Goal: Navigation & Orientation: Find specific page/section

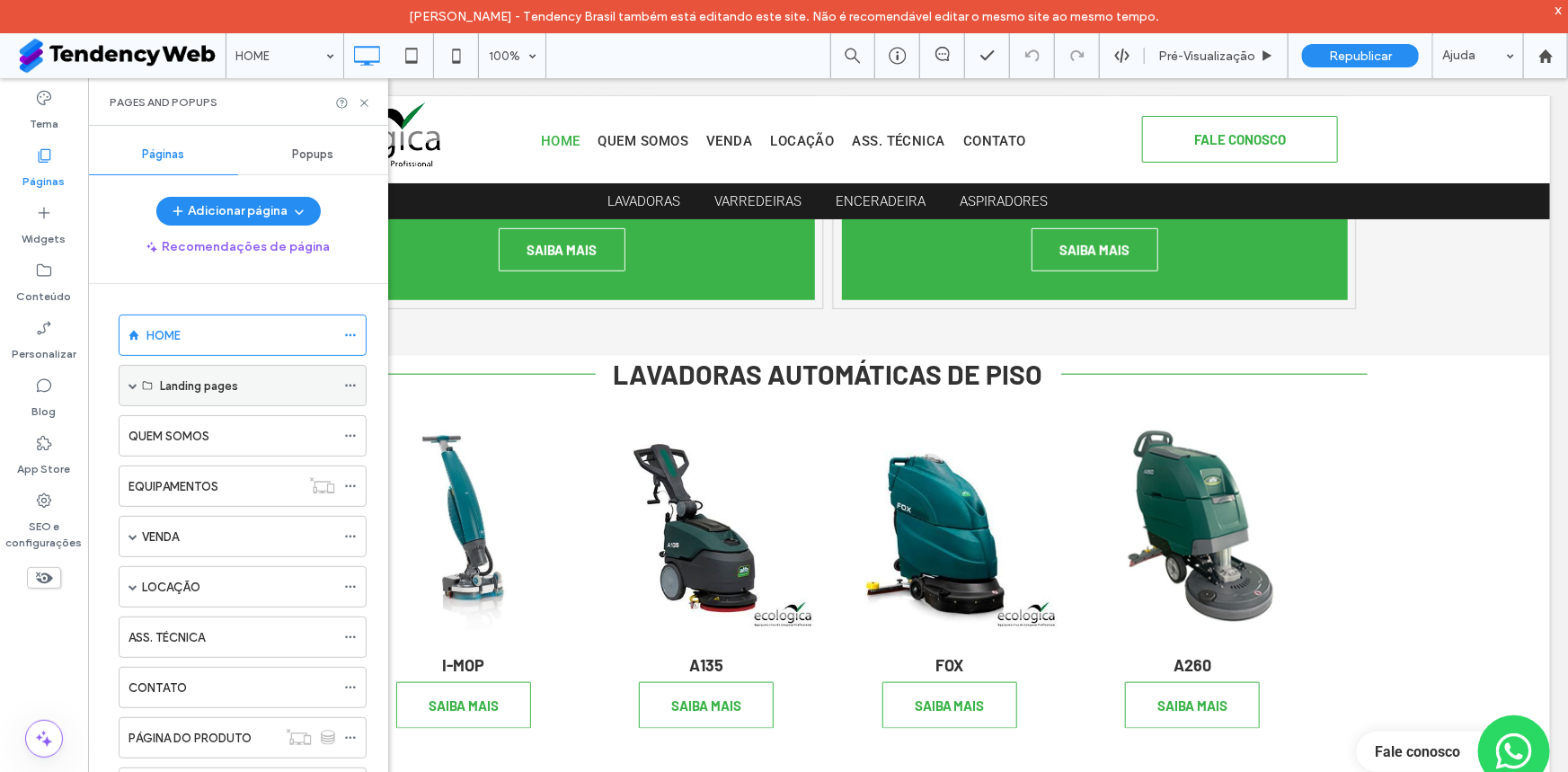
click at [134, 385] on span at bounding box center [133, 385] width 9 height 9
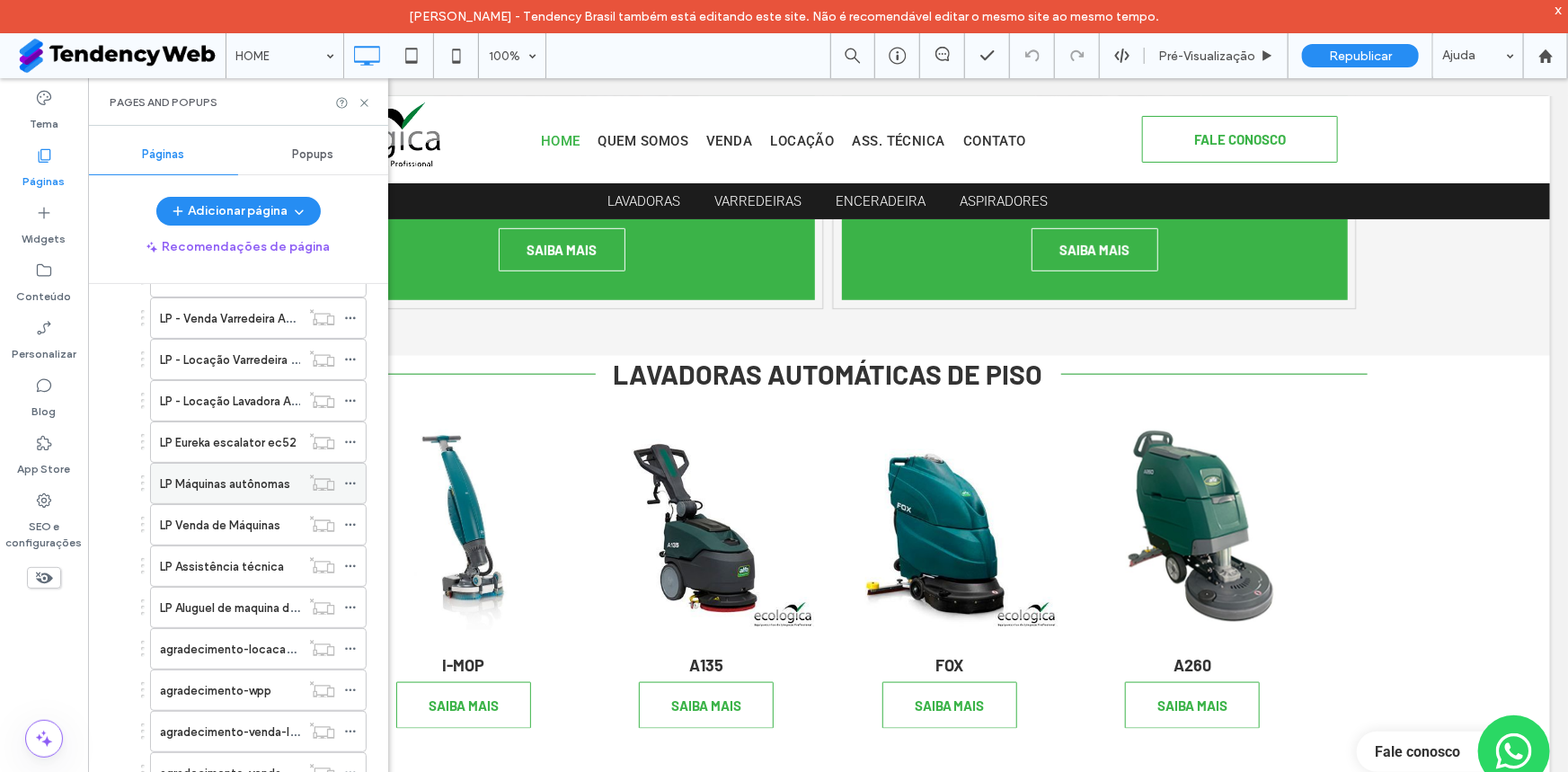
scroll to position [271, 0]
click at [264, 490] on label "LP Aluguel de maquina de limpeza" at bounding box center [250, 487] width 181 height 32
click at [366, 103] on icon at bounding box center [365, 103] width 14 height 14
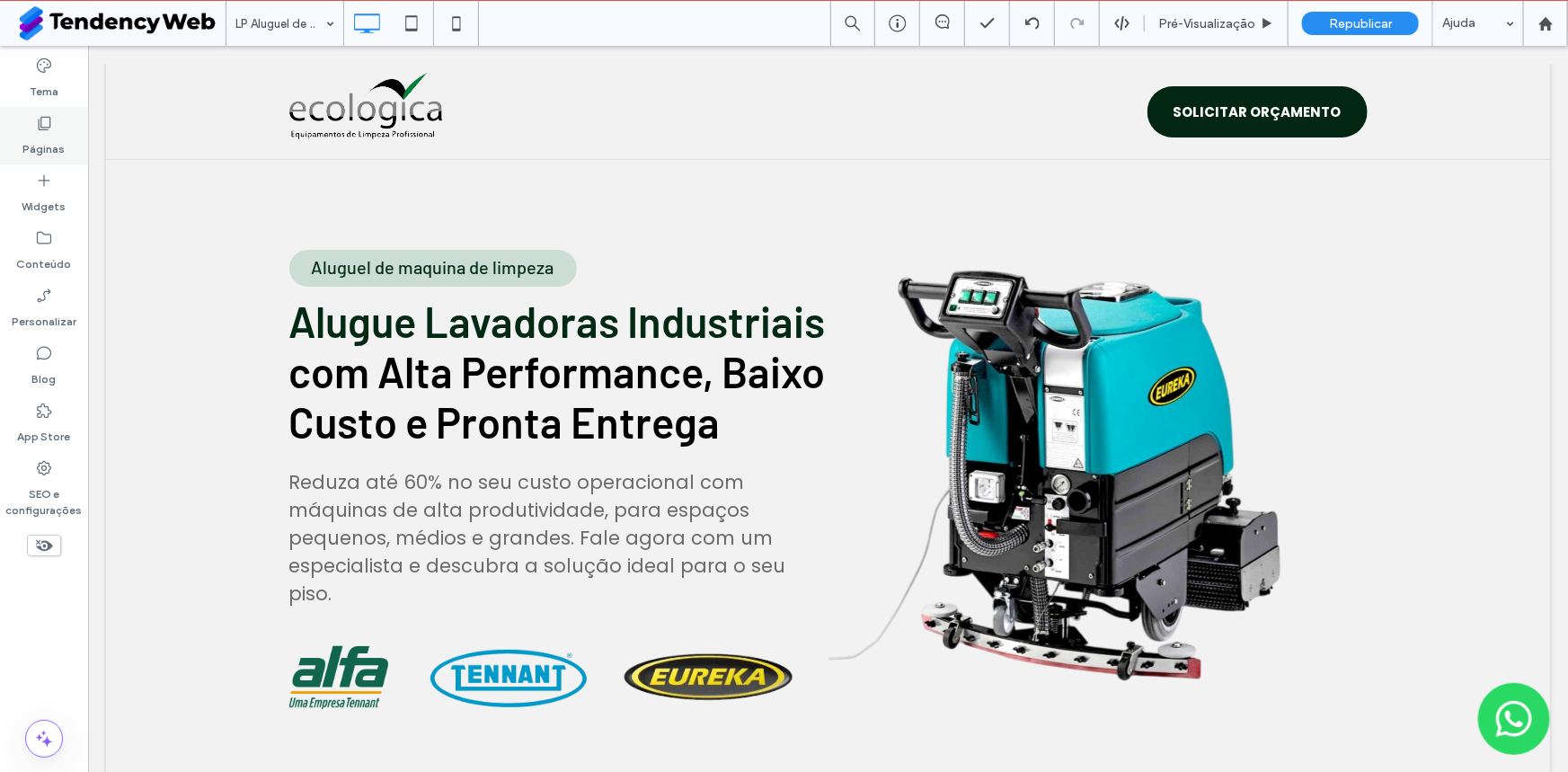
click at [60, 135] on label "Páginas" at bounding box center [44, 144] width 42 height 25
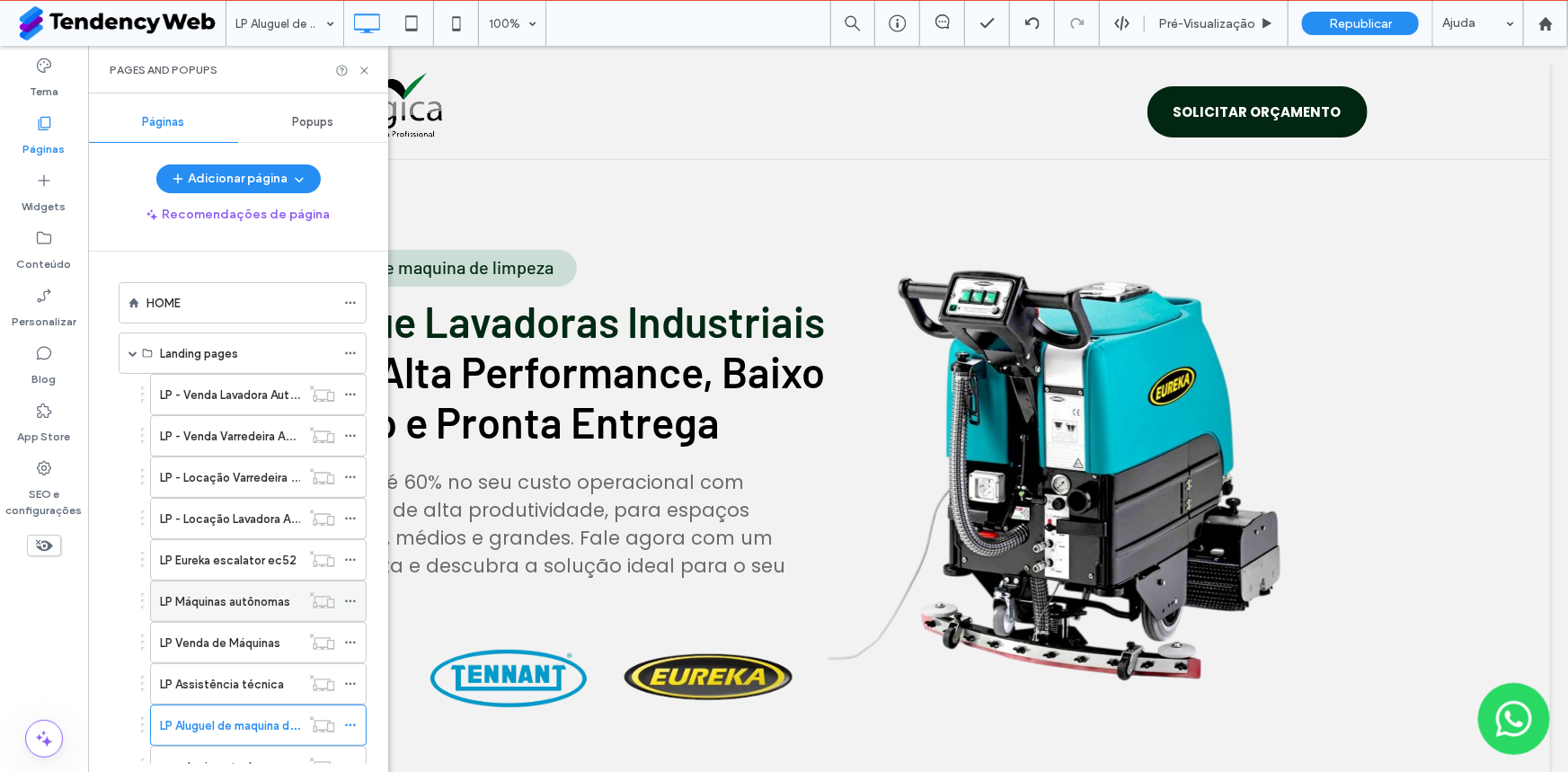
click at [246, 610] on div "LP Máquinas autônomas" at bounding box center [229, 601] width 141 height 40
click at [362, 70] on icon at bounding box center [365, 71] width 14 height 14
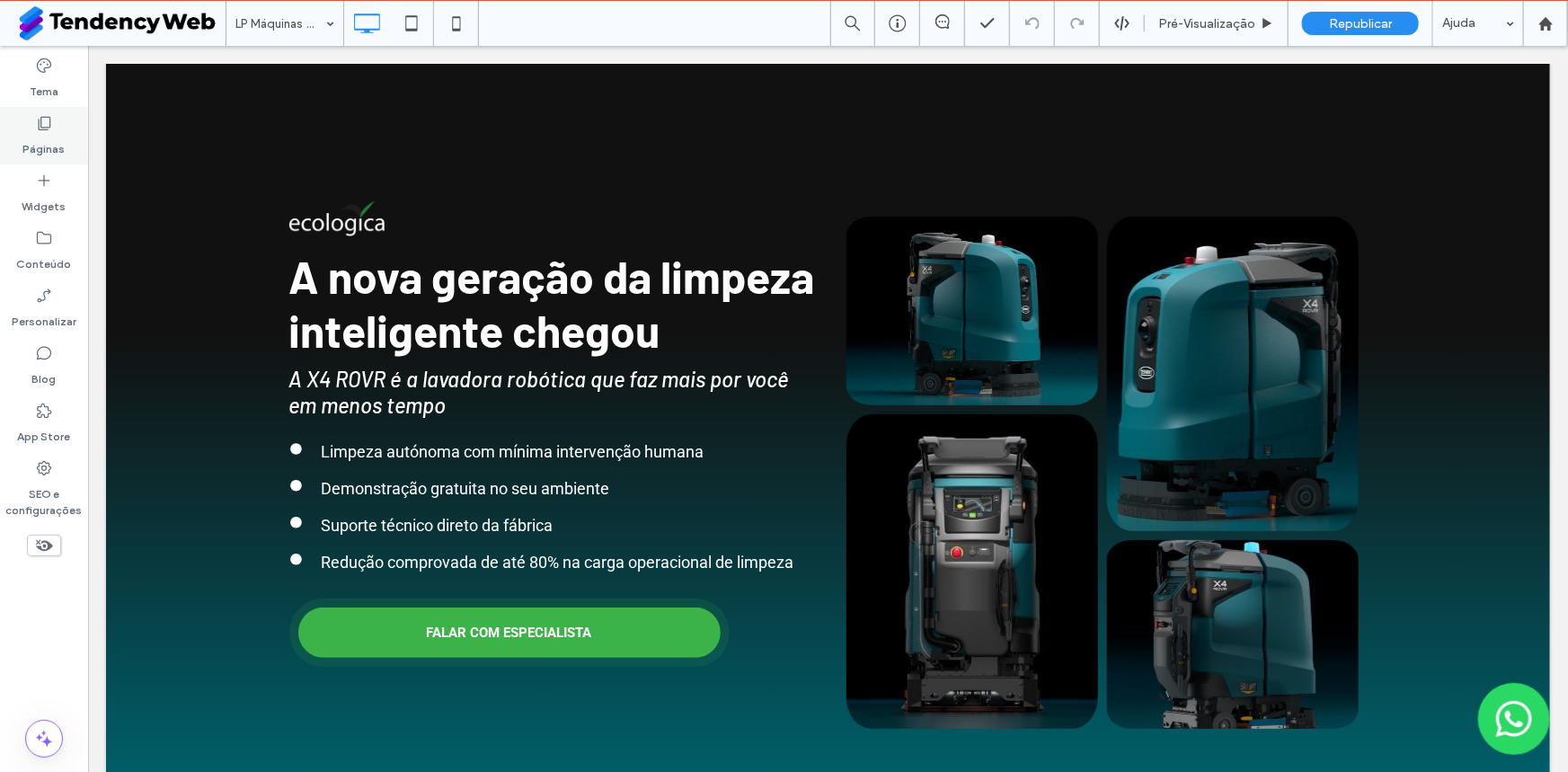
click at [43, 114] on icon at bounding box center [44, 123] width 18 height 18
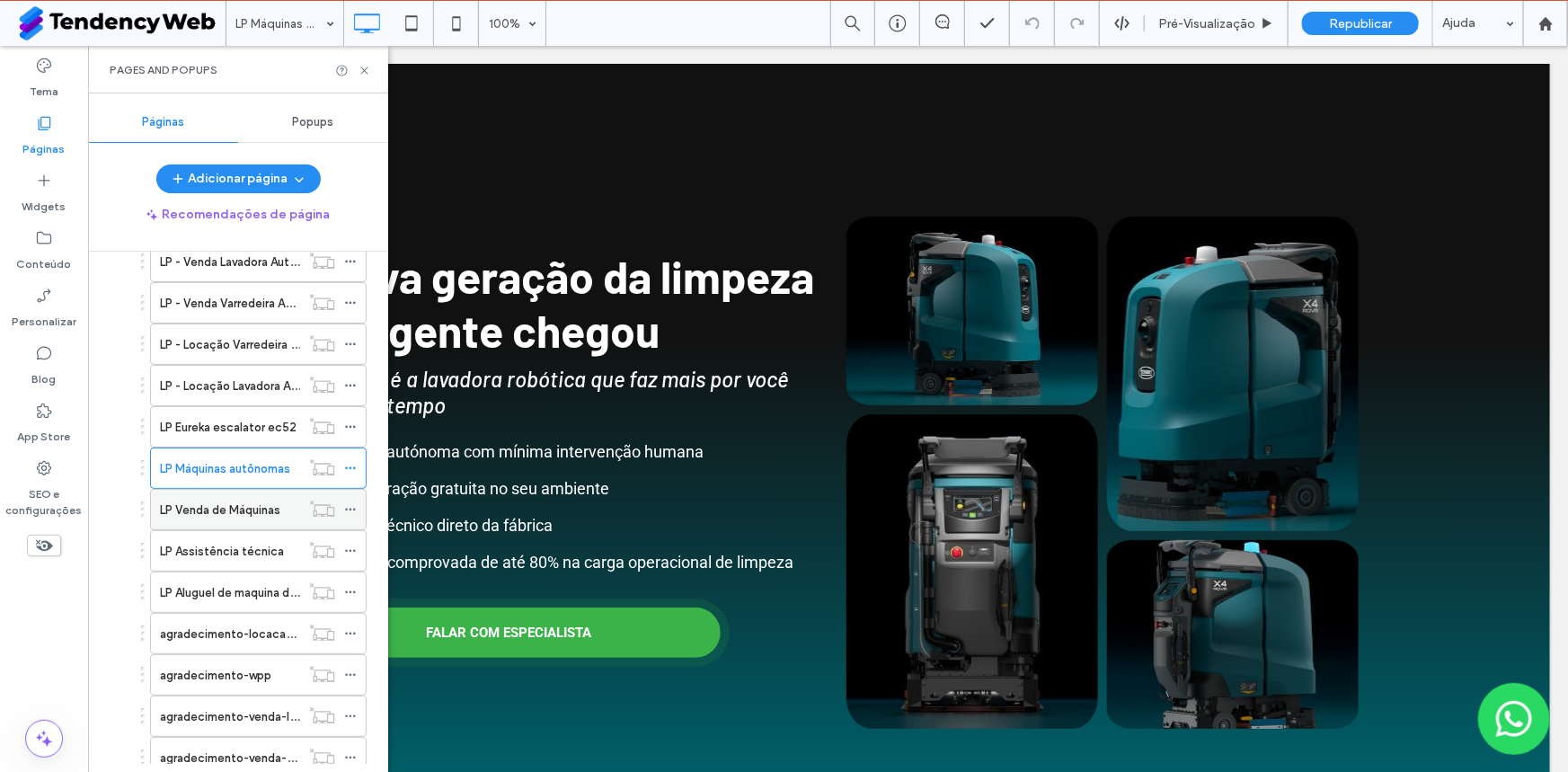
scroll to position [136, 0]
click at [242, 551] on label "LP Assistência técnica" at bounding box center [221, 549] width 124 height 32
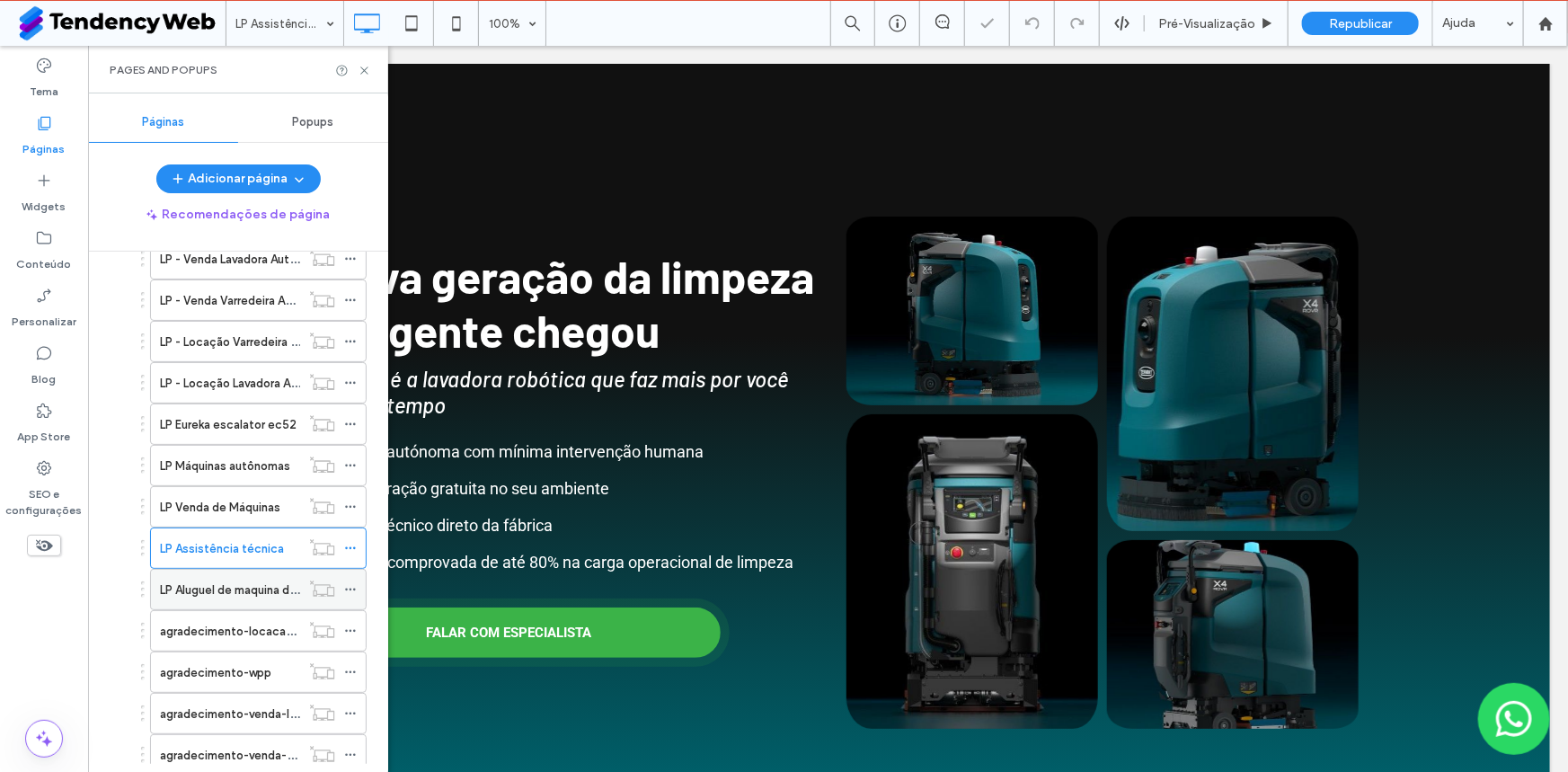
click at [235, 584] on label "LP Aluguel de maquina de limpeza" at bounding box center [250, 590] width 181 height 32
click at [365, 68] on icon at bounding box center [365, 71] width 14 height 14
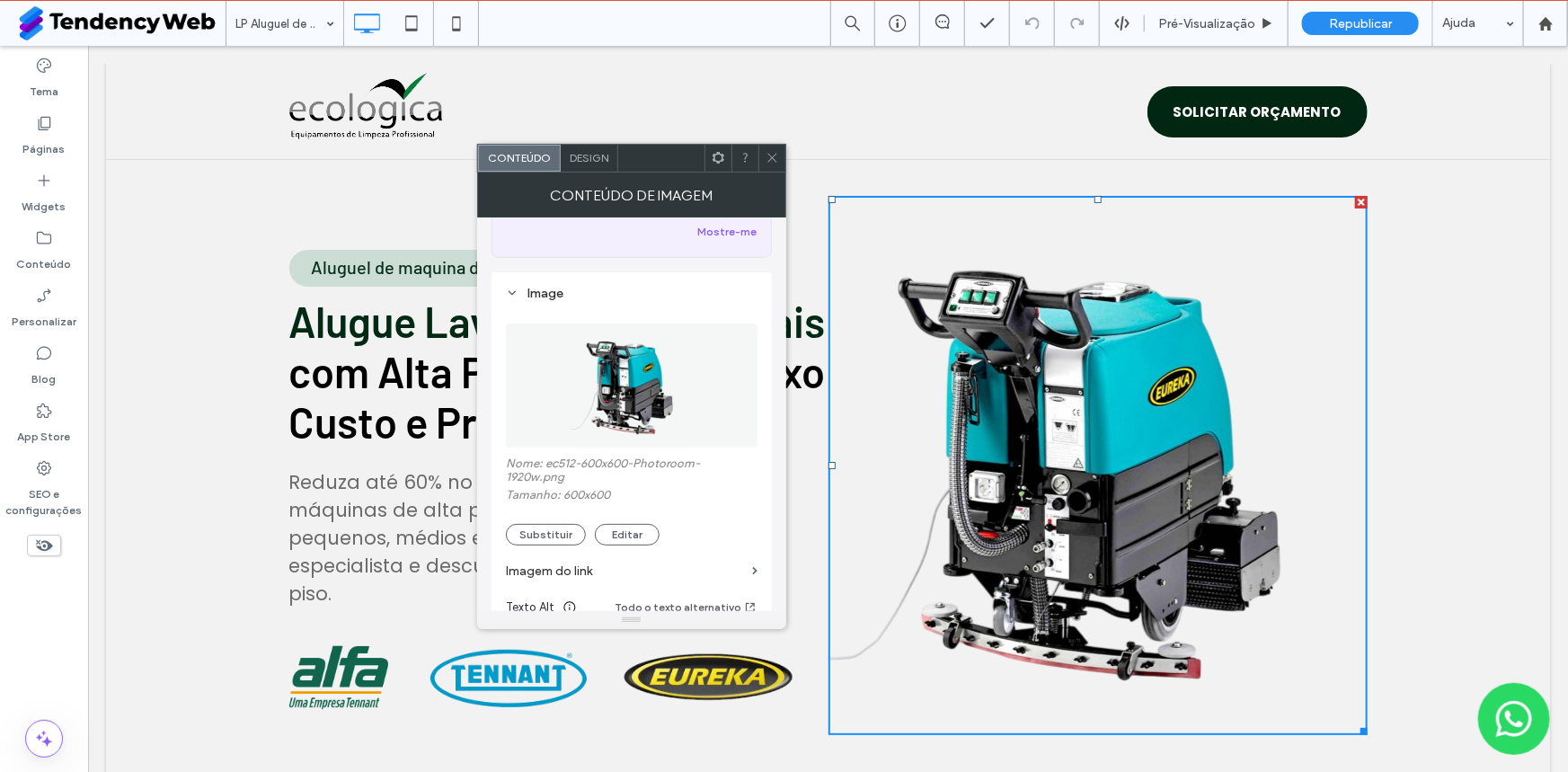
scroll to position [136, 0]
click at [773, 153] on icon at bounding box center [773, 158] width 14 height 14
